Goal: Communication & Community: Connect with others

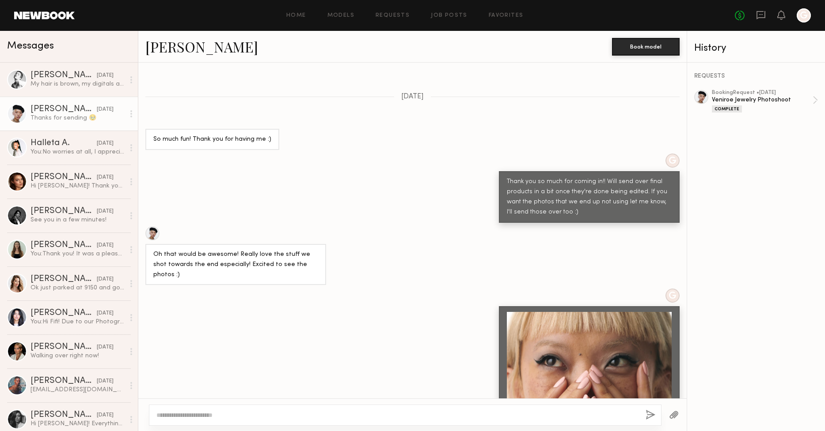
scroll to position [1605, 0]
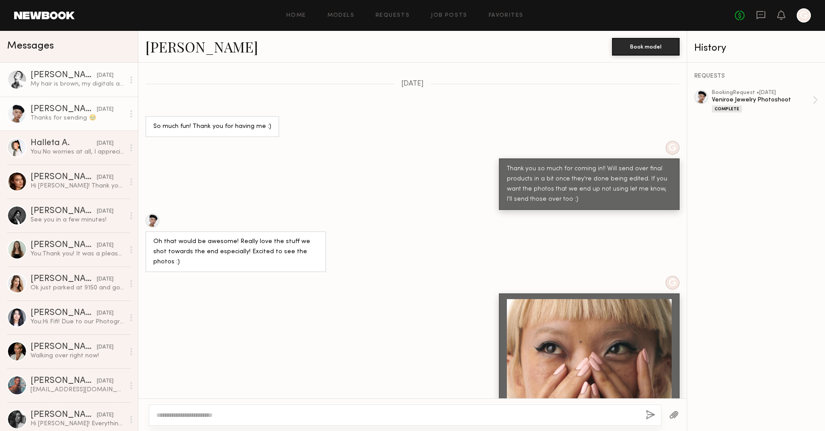
drag, startPoint x: 51, startPoint y: 87, endPoint x: 62, endPoint y: 91, distance: 11.6
click at [51, 87] on div "My hair is brown, my digitals are up to date on my profile. I will bring the bl…" at bounding box center [77, 84] width 94 height 8
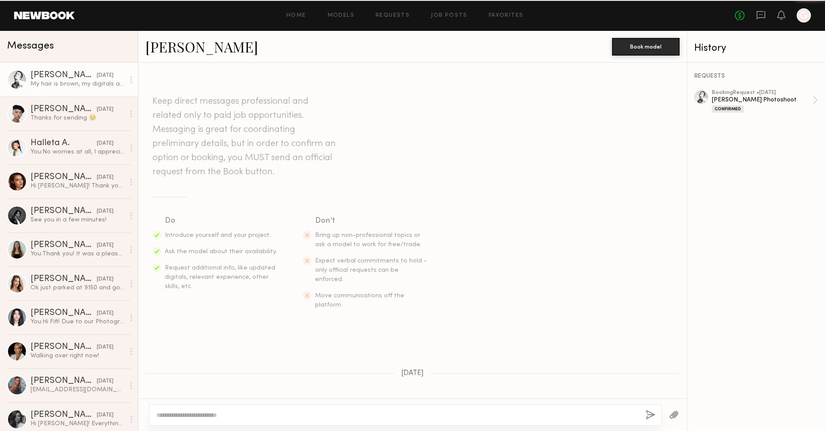
scroll to position [333, 0]
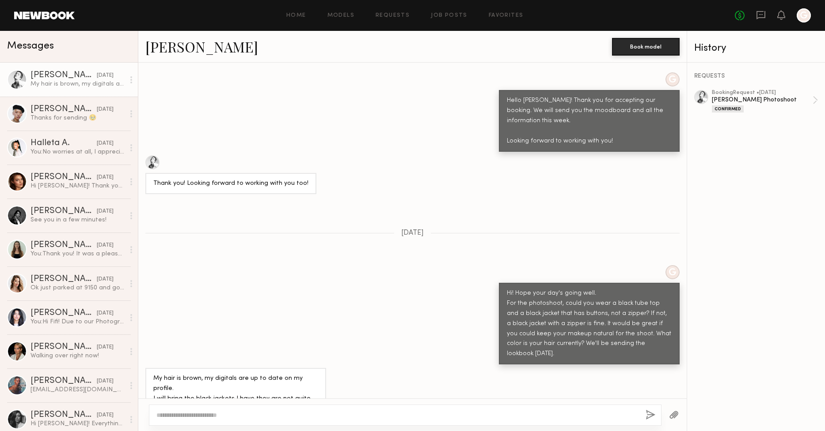
click at [182, 52] on link "[PERSON_NAME]" at bounding box center [201, 46] width 113 height 19
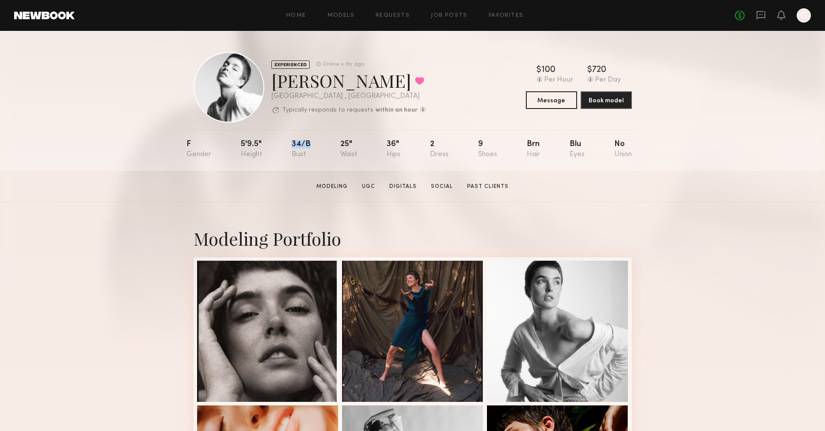
drag, startPoint x: 290, startPoint y: 143, endPoint x: 321, endPoint y: 143, distance: 30.9
click at [321, 143] on nb-model-profile-props "F 5'9.5" 34/b 25" 36" 2 9 Brn Blu No" at bounding box center [412, 150] width 452 height 41
click at [349, 142] on div "25"" at bounding box center [348, 149] width 17 height 18
drag, startPoint x: 363, startPoint y: 142, endPoint x: 329, endPoint y: 143, distance: 33.6
click at [329, 143] on nb-model-profile-props "F 5'9.5" 34/b 25" 36" 2 9 Brn Blu No" at bounding box center [412, 150] width 452 height 41
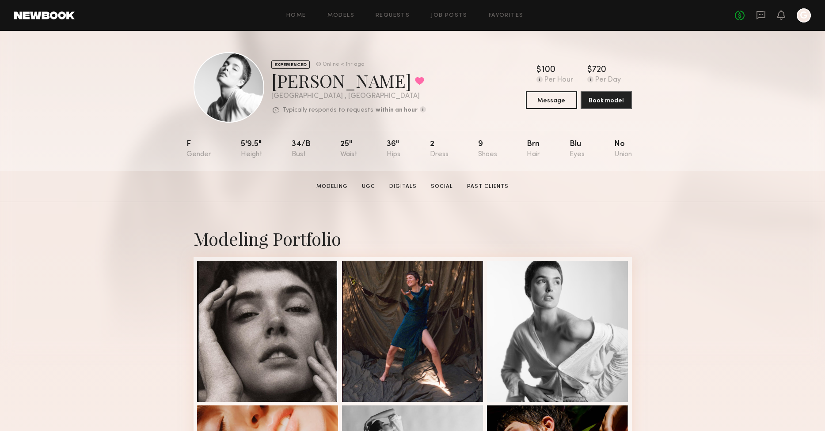
click at [651, 175] on section "[PERSON_NAME] Modeling UGC Digitals Social Past Clients Message Book Model" at bounding box center [412, 186] width 825 height 31
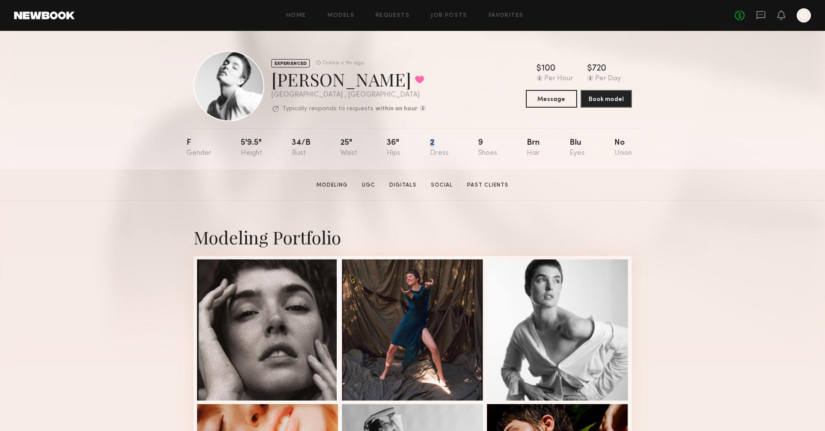
drag, startPoint x: 428, startPoint y: 144, endPoint x: 436, endPoint y: 144, distance: 8.0
click at [436, 144] on nb-model-profile-props "F 5'9.5" 34/b 25" 36" 2 9 Brn Blu No" at bounding box center [412, 149] width 452 height 41
click at [441, 142] on div "2" at bounding box center [439, 148] width 19 height 18
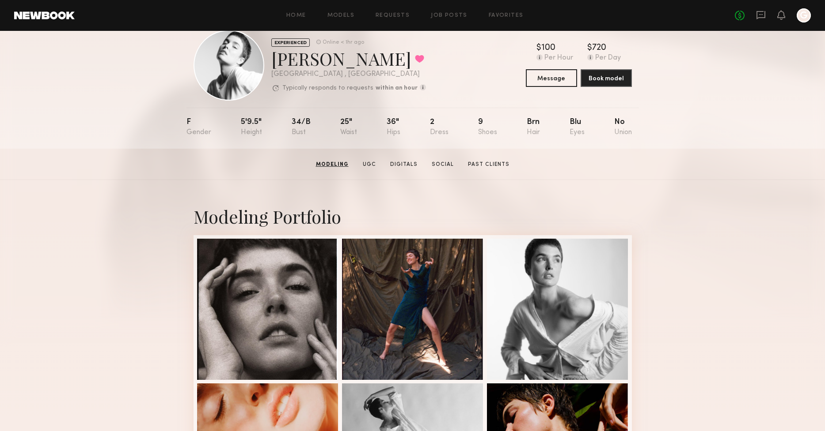
scroll to position [21, 0]
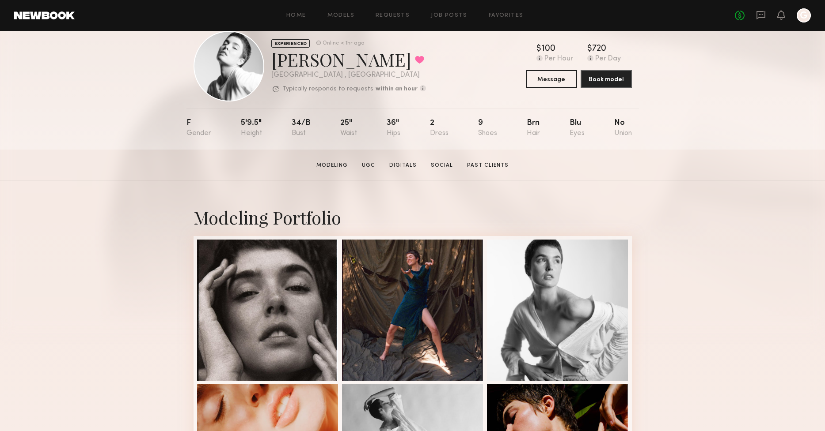
click at [761, 20] on link at bounding box center [761, 15] width 10 height 11
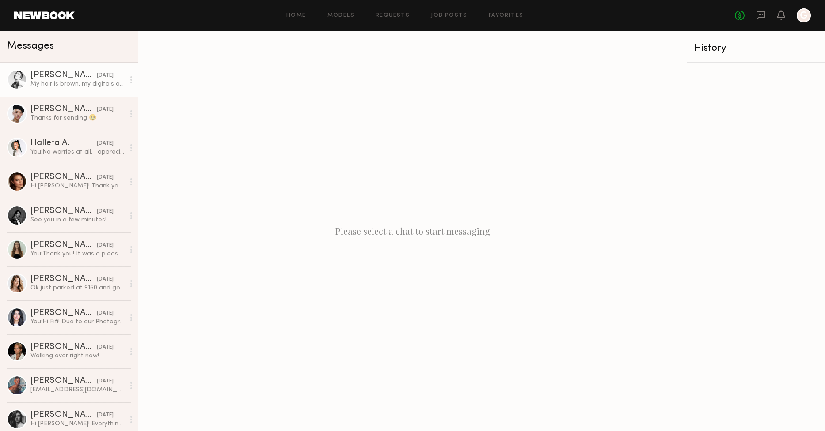
click at [81, 86] on div "My hair is brown, my digitals are up to date on my profile. I will bring the bl…" at bounding box center [77, 84] width 94 height 8
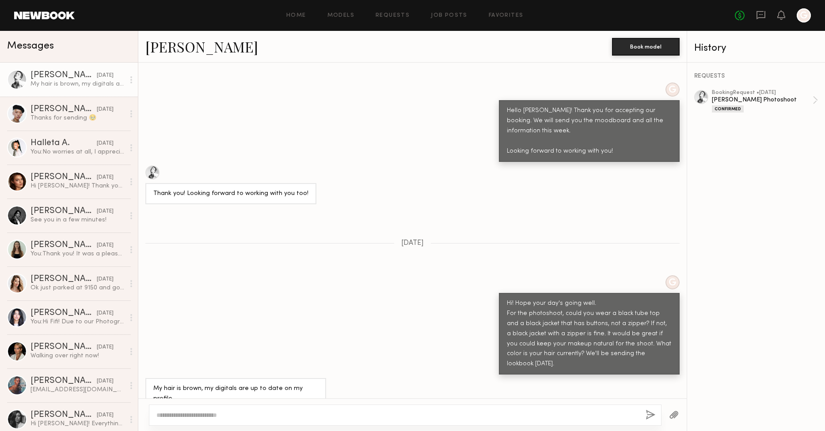
scroll to position [333, 0]
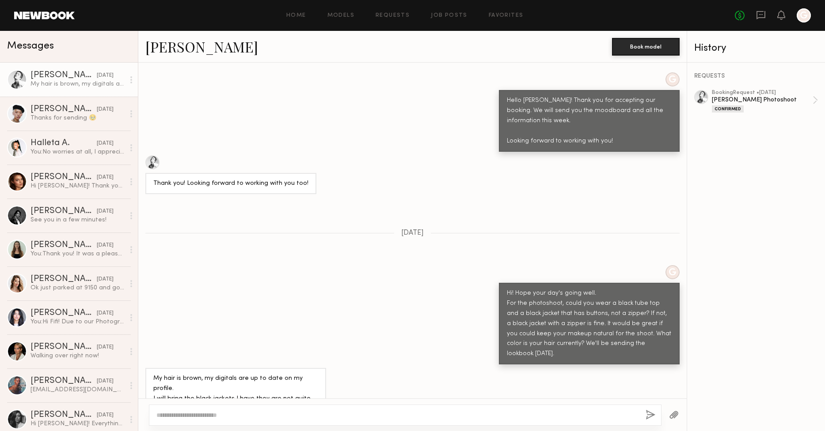
click at [298, 412] on textarea at bounding box center [397, 415] width 482 height 9
paste textarea "**********"
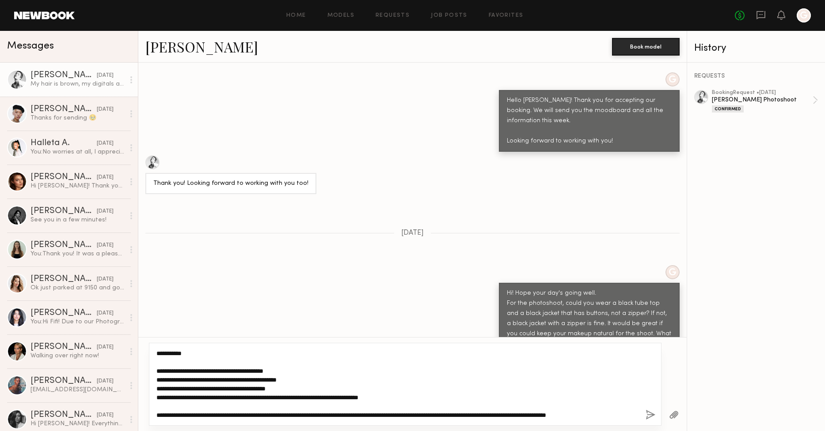
scroll to position [18, 0]
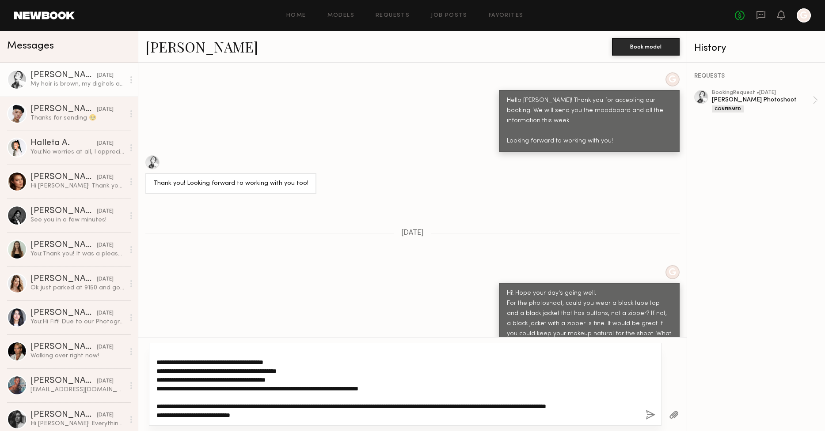
type textarea "**********"
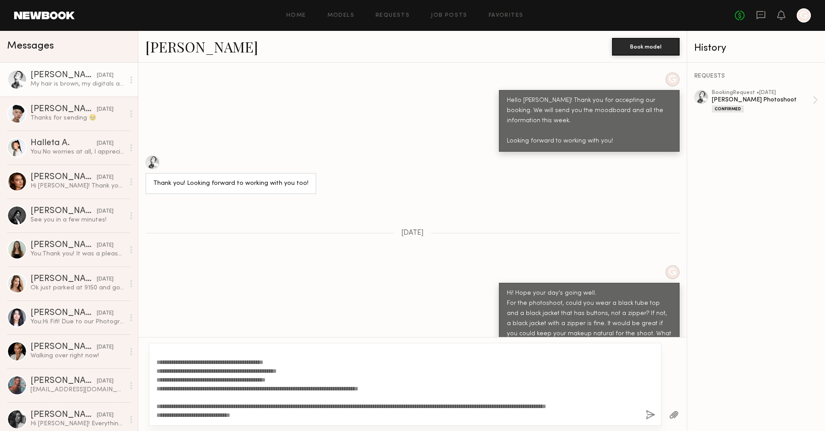
click at [654, 414] on button "button" at bounding box center [650, 415] width 10 height 11
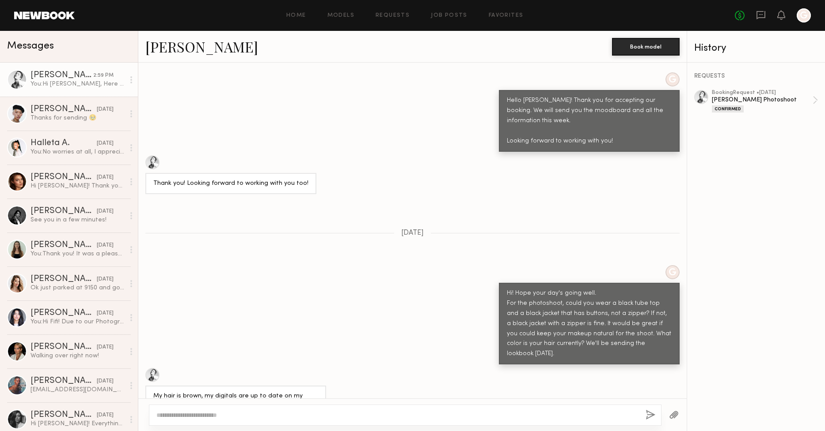
scroll to position [0, 0]
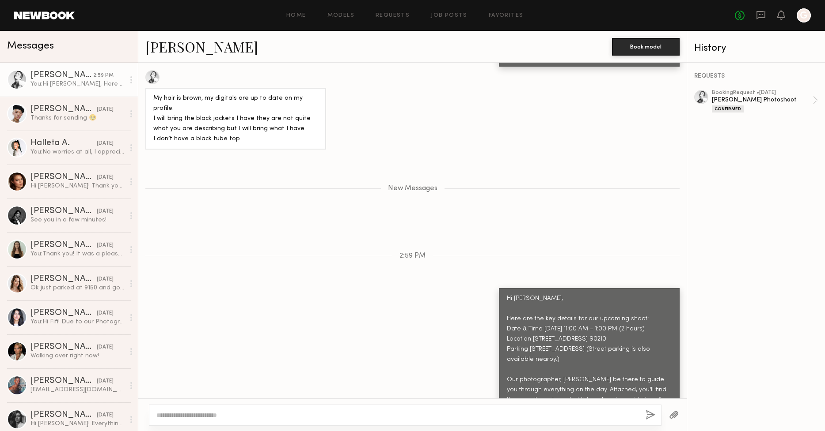
click at [669, 411] on button "button" at bounding box center [674, 415] width 10 height 11
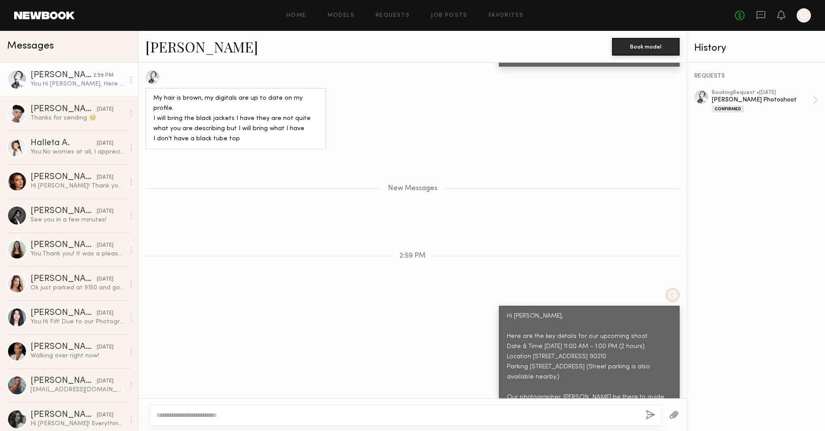
scroll to position [676, 0]
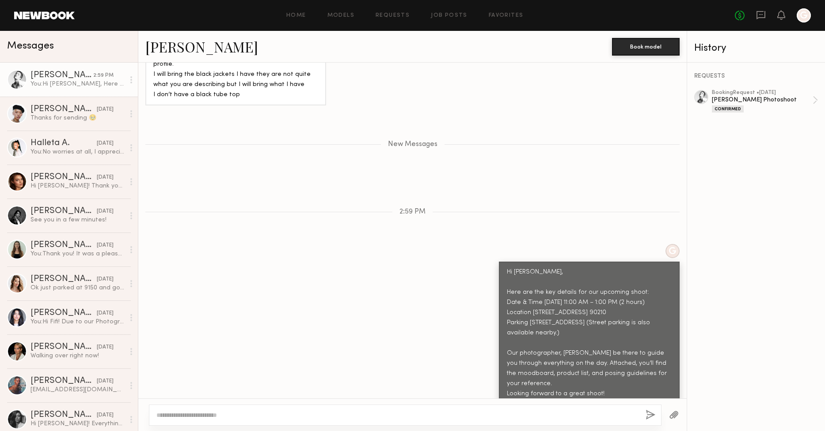
click at [273, 425] on div at bounding box center [405, 415] width 512 height 21
click at [272, 419] on textarea at bounding box center [397, 415] width 482 height 9
type textarea "*"
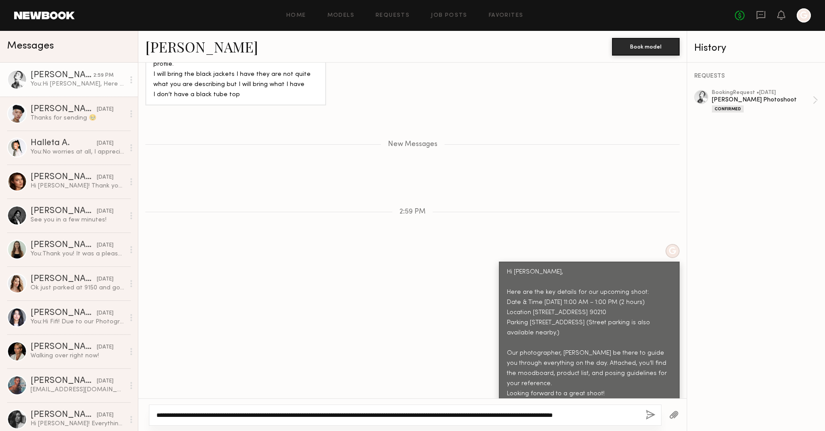
scroll to position [684, 0]
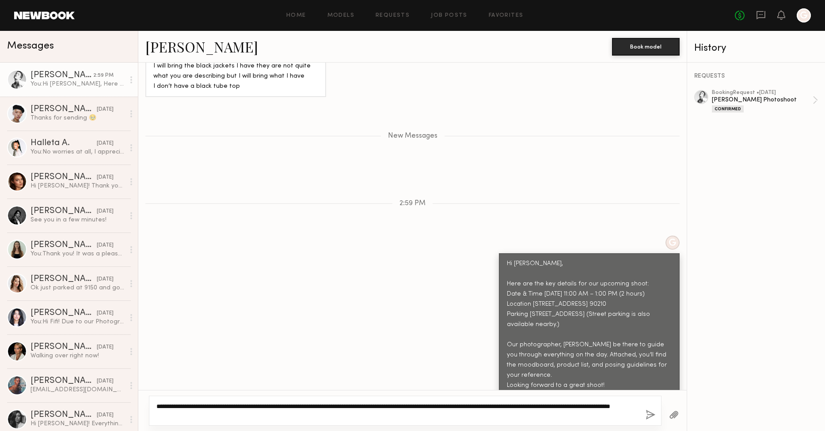
type textarea "**********"
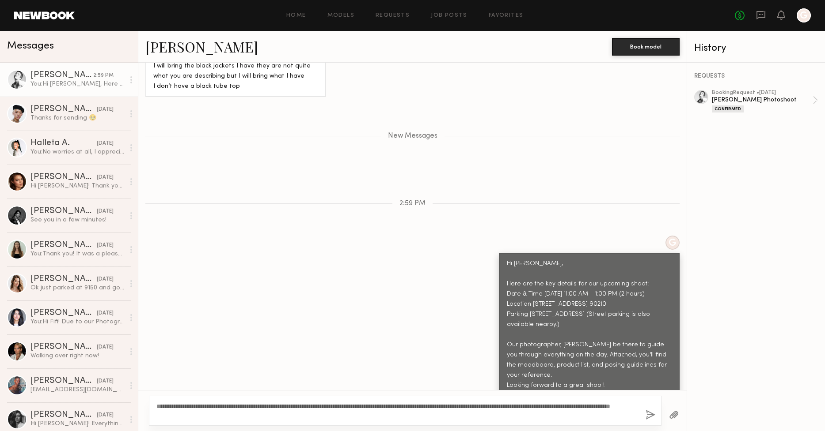
click at [647, 413] on button "button" at bounding box center [650, 415] width 10 height 11
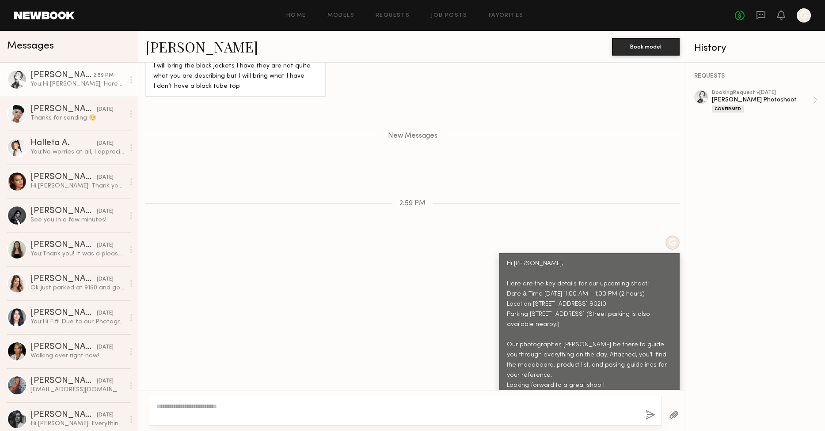
scroll to position [731, 0]
